Goal: Check status: Check status

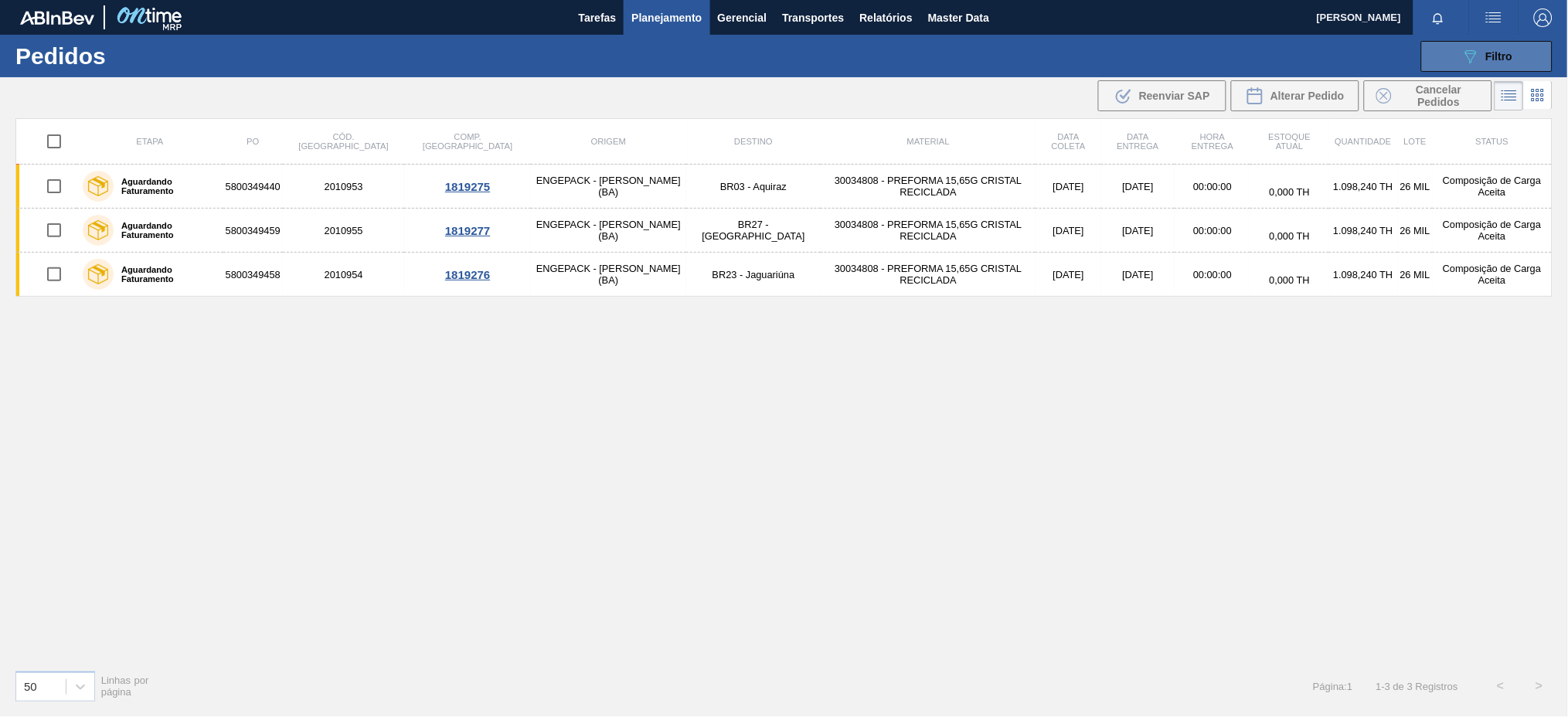
click at [1452, 44] on button "089F7B8B-B2A5-4AFE-B5C0-19BA573D28AC Filtro" at bounding box center [1487, 56] width 132 height 31
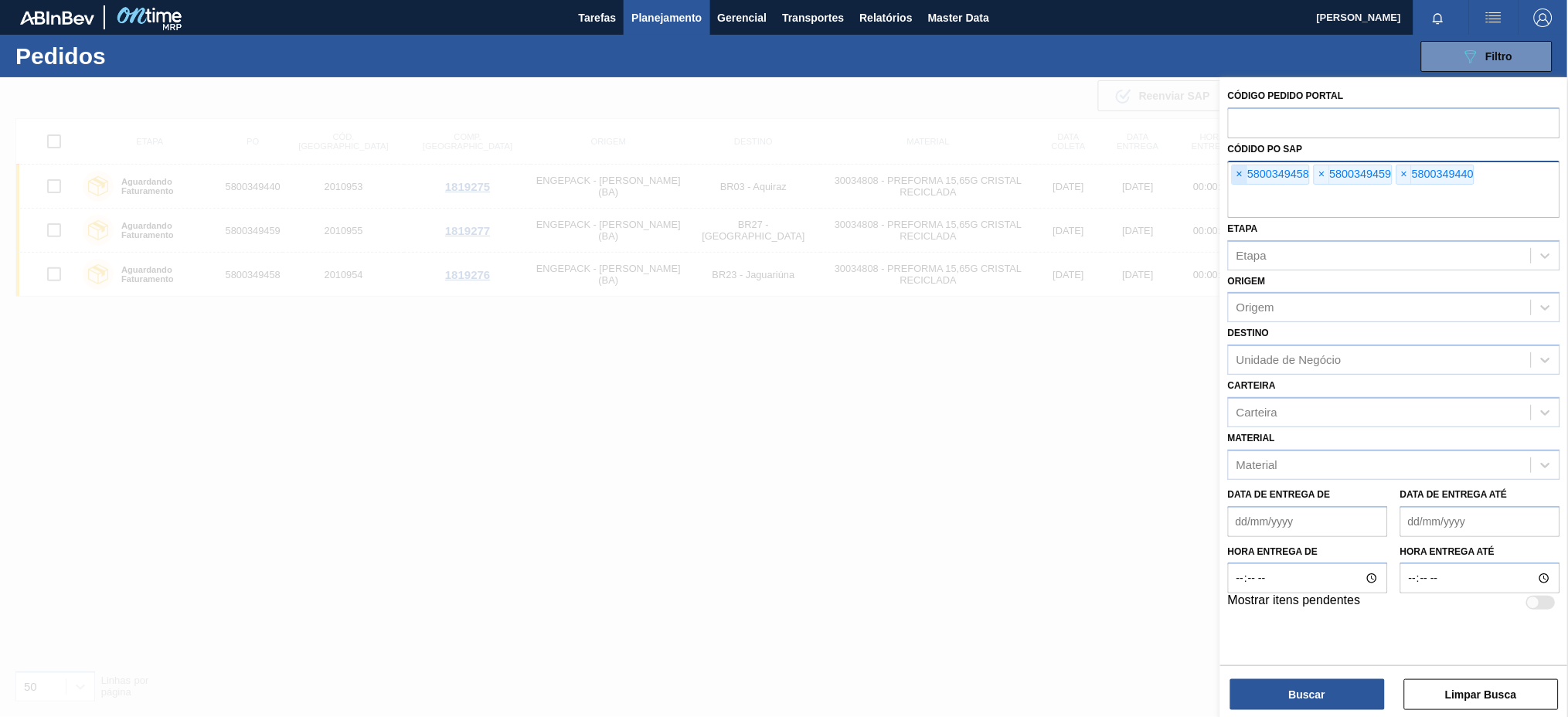
click at [1243, 174] on span "×" at bounding box center [1240, 174] width 15 height 18
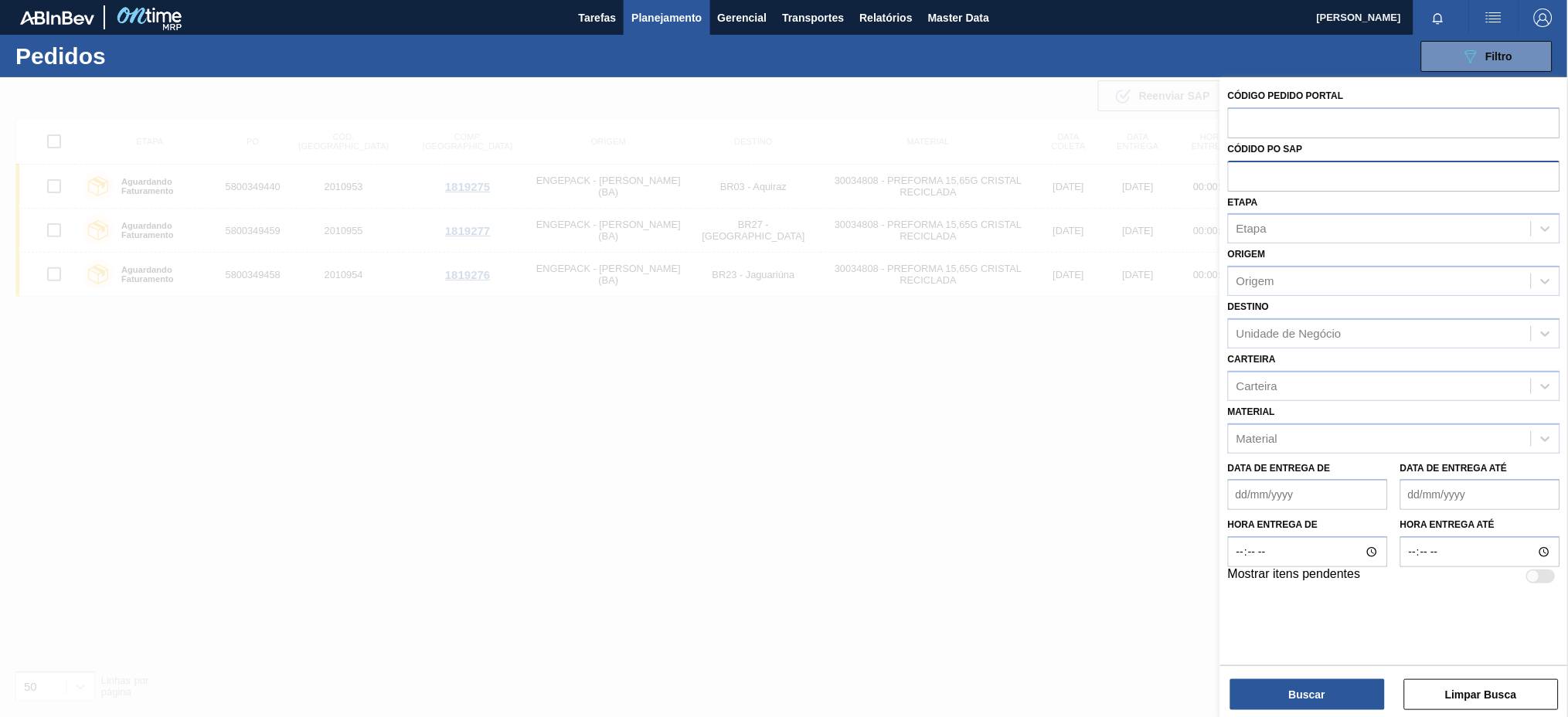
drag, startPoint x: 1243, startPoint y: 174, endPoint x: 1234, endPoint y: 193, distance: 21.0
click at [1234, 193] on div "Etapa Etapa" at bounding box center [1394, 218] width 332 height 53
paste input "5800338635"
click at [1246, 174] on input "5800338635" at bounding box center [1394, 175] width 332 height 29
type input "5800338635"
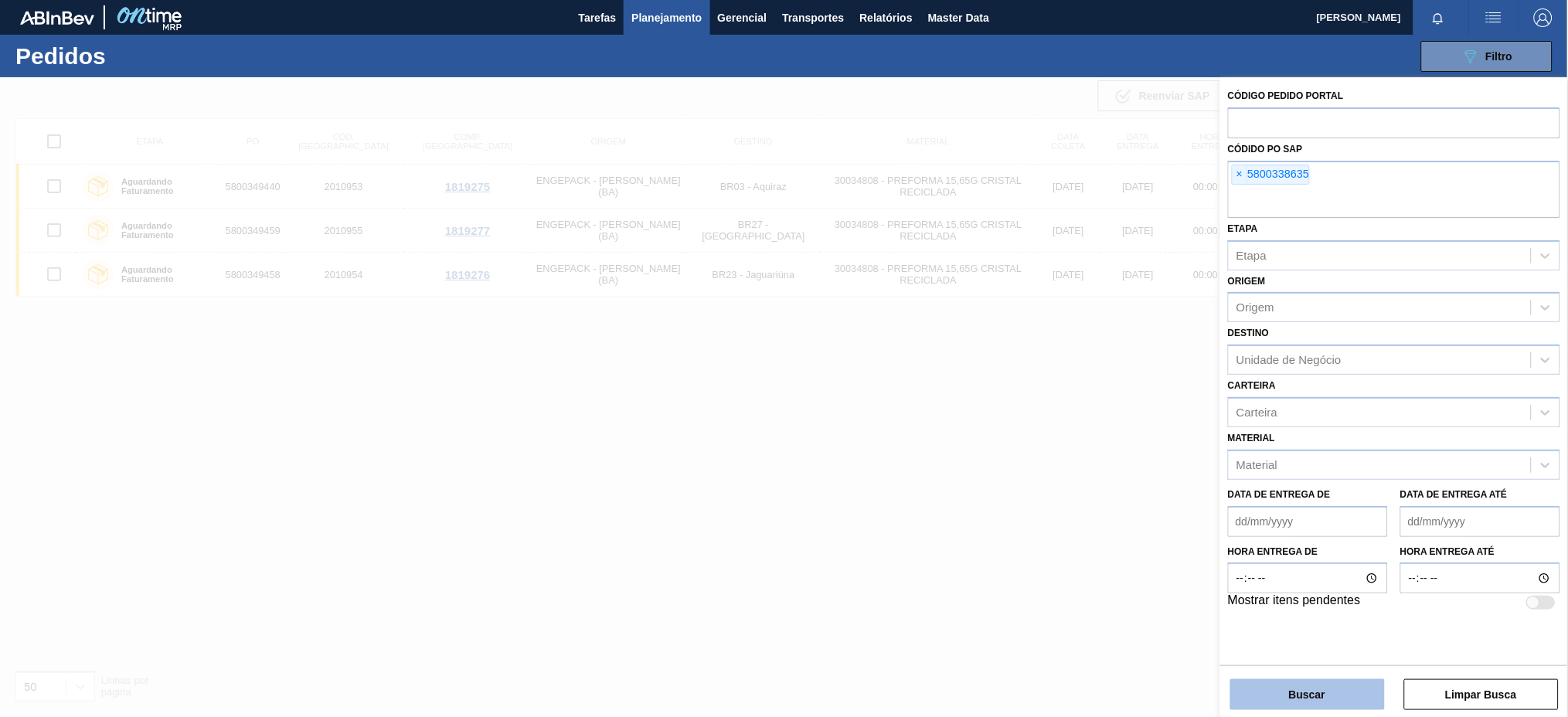
click at [1314, 690] on button "Buscar" at bounding box center [1307, 694] width 154 height 31
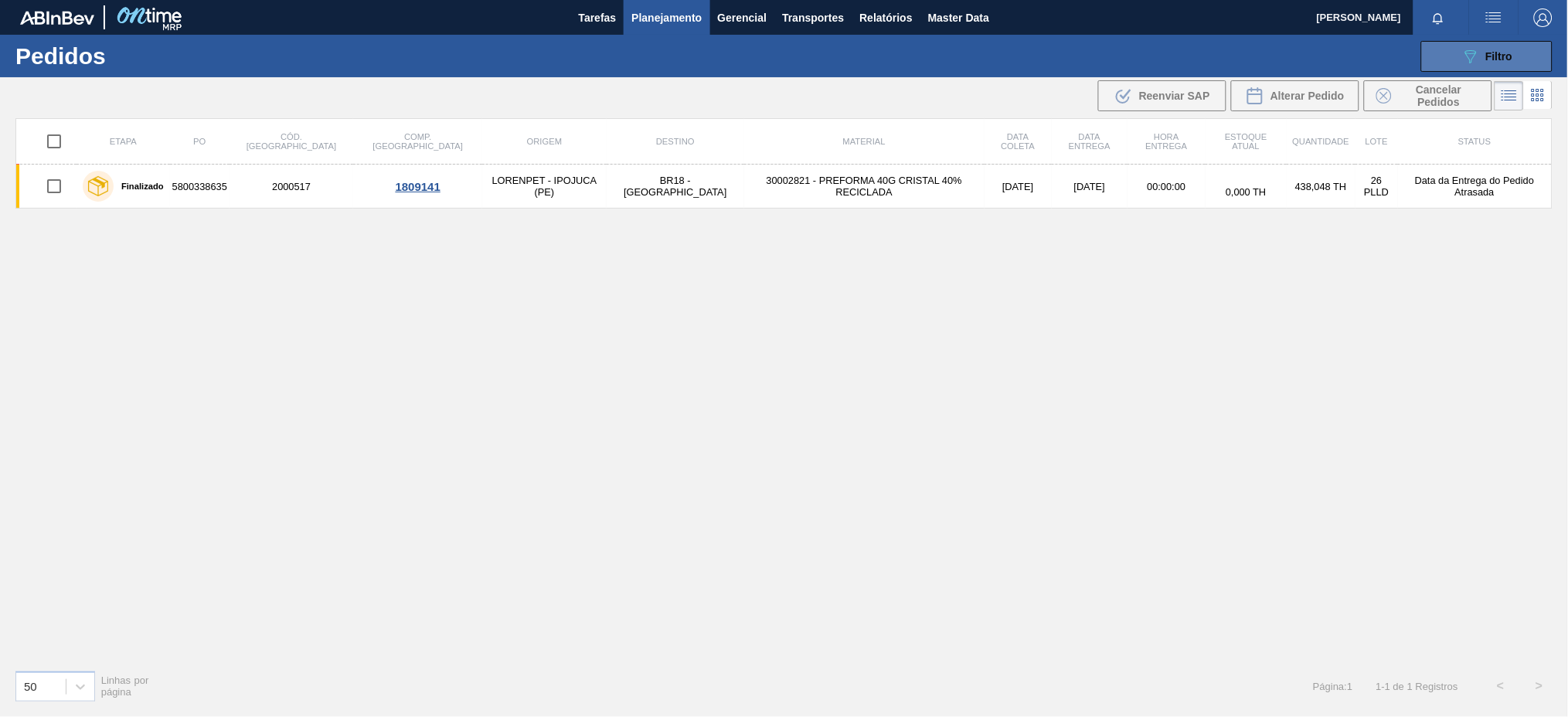
click at [1428, 51] on button "089F7B8B-B2A5-4AFE-B5C0-19BA573D28AC Filtro" at bounding box center [1487, 56] width 132 height 31
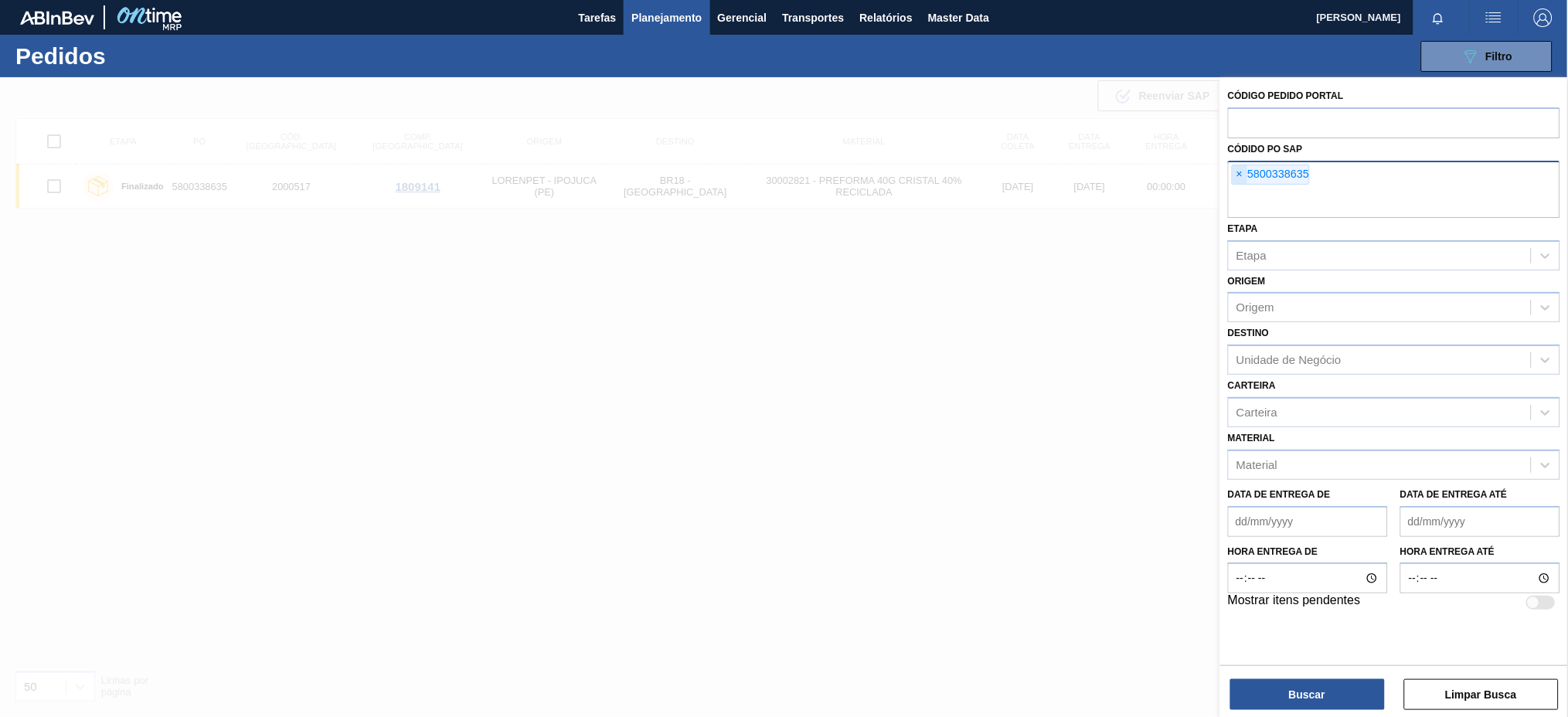
click at [1233, 170] on span "×" at bounding box center [1240, 174] width 15 height 18
paste input "text"
click at [1322, 681] on button "Buscar" at bounding box center [1307, 694] width 154 height 31
